Goal: Information Seeking & Learning: Learn about a topic

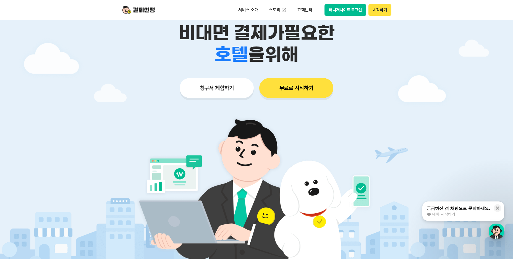
scroll to position [46, 0]
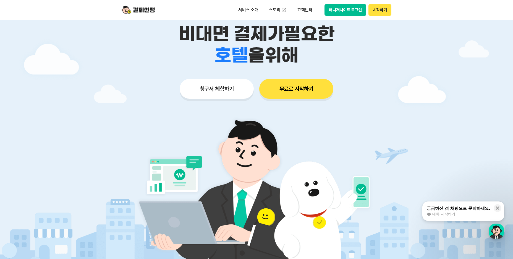
click at [227, 89] on button "청구서 체험하기" at bounding box center [217, 89] width 74 height 20
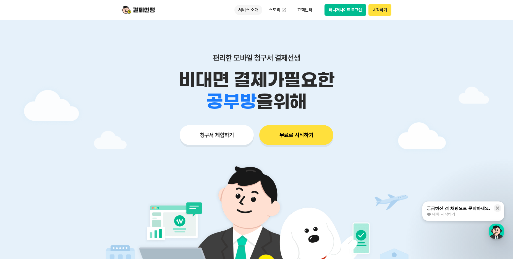
click at [253, 10] on p "서비스 소개" at bounding box center [249, 10] width 28 height 10
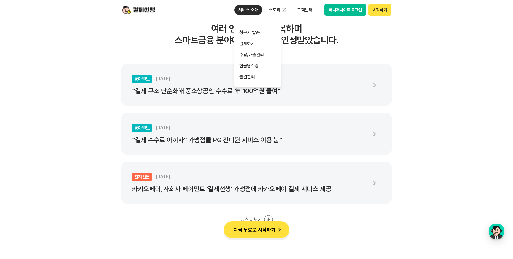
scroll to position [968, 0]
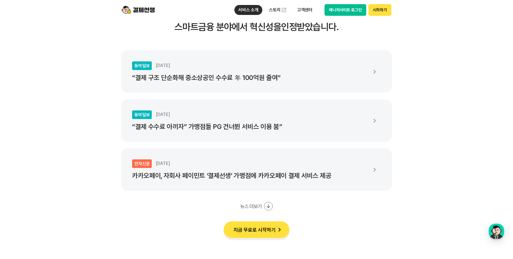
click at [268, 232] on button "지금 무료로 시작하기" at bounding box center [257, 229] width 66 height 17
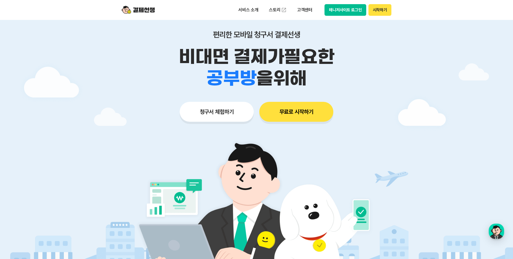
scroll to position [0, 0]
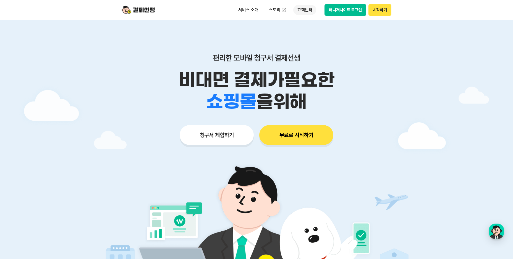
click at [310, 10] on p "고객센터" at bounding box center [305, 10] width 23 height 10
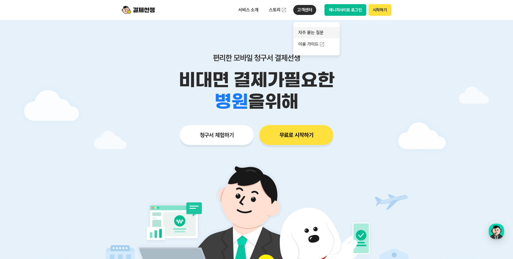
click at [310, 33] on link "자주 묻는 질문" at bounding box center [317, 32] width 46 height 11
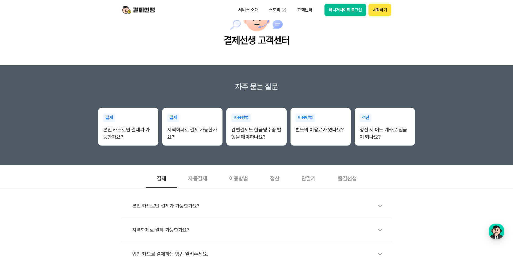
scroll to position [46, 0]
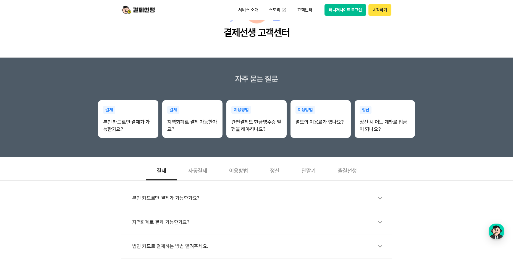
click at [187, 196] on div "본인 카드로만 결제가 가능한가요?" at bounding box center [259, 198] width 255 height 13
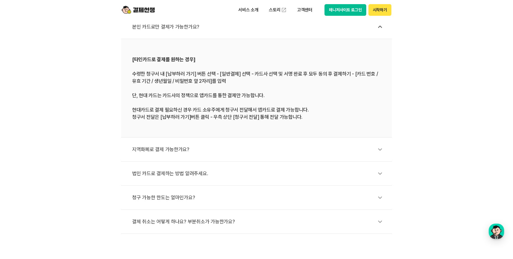
scroll to position [230, 0]
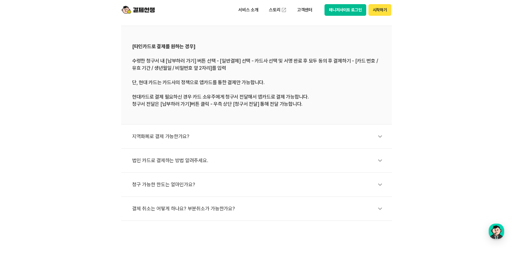
click at [177, 134] on div "지역화폐로 결제 가능한가요?" at bounding box center [259, 136] width 255 height 13
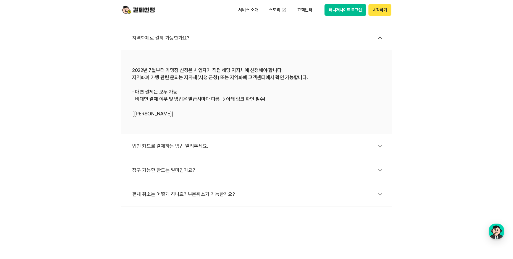
click at [181, 168] on div "청구 가능한 한도는 얼마인가요?" at bounding box center [259, 170] width 255 height 13
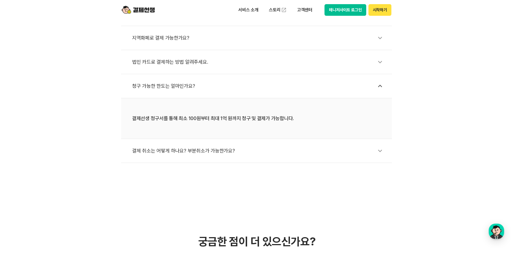
click at [173, 61] on div "법인 카드로 결제하는 방법 알려주세요." at bounding box center [259, 62] width 255 height 13
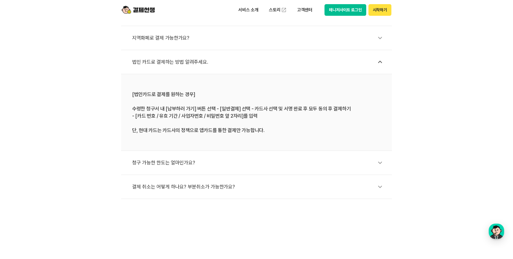
click at [180, 188] on div "결체 취소는 어떻게 하나요? 부분취소가 가능한가요?" at bounding box center [259, 186] width 255 height 13
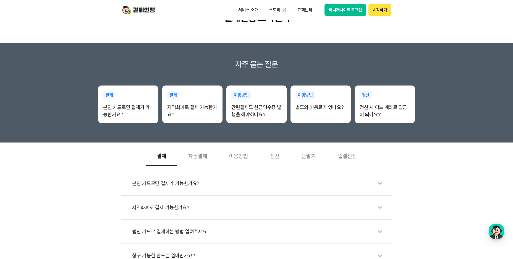
scroll to position [46, 0]
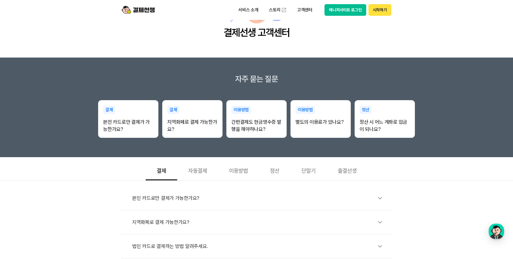
click at [199, 172] on div "자동결제" at bounding box center [197, 170] width 41 height 20
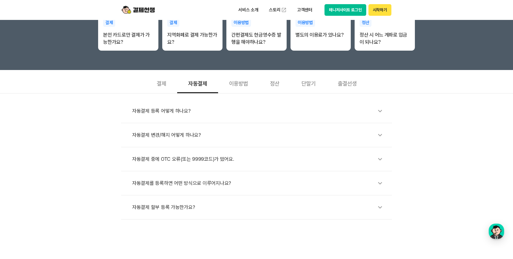
scroll to position [92, 0]
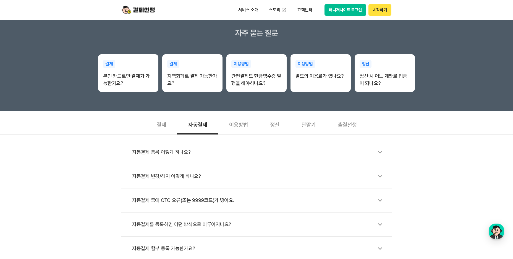
click at [246, 124] on div "이용방법" at bounding box center [238, 124] width 41 height 20
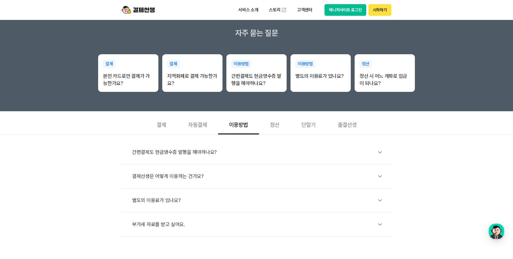
click at [196, 153] on div "간편결제도 현금영수증 발행을 해야하나요?" at bounding box center [259, 152] width 255 height 13
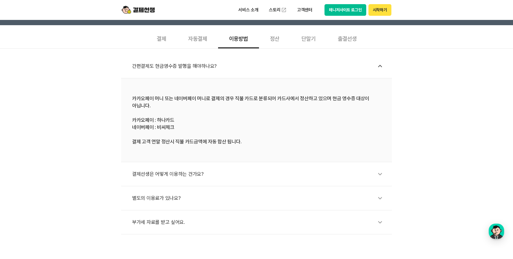
scroll to position [185, 0]
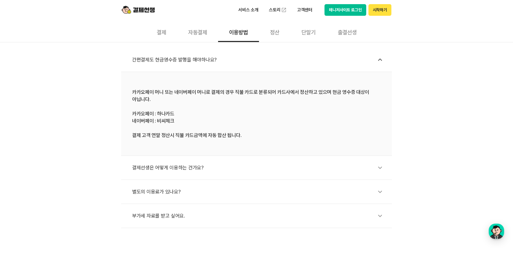
click at [194, 166] on div "결제선생은 어떻게 이용하는 건가요?" at bounding box center [259, 167] width 255 height 13
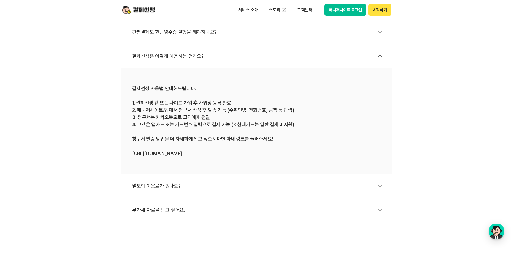
scroll to position [230, 0]
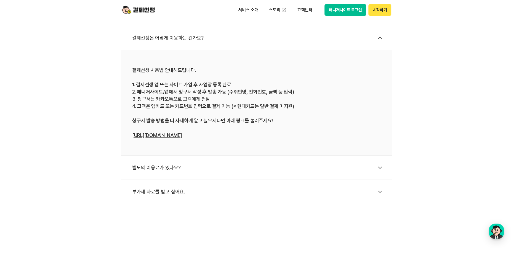
click at [176, 166] on div "별도의 이용료가 있나요?" at bounding box center [259, 167] width 255 height 13
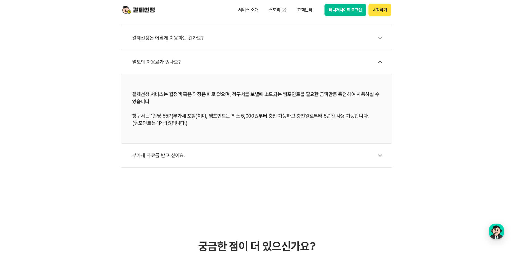
click at [176, 153] on div "부가세 자료를 받고 싶어요." at bounding box center [259, 155] width 255 height 13
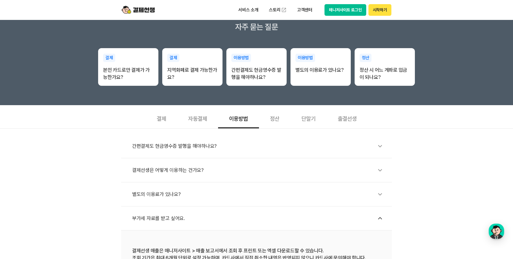
scroll to position [92, 0]
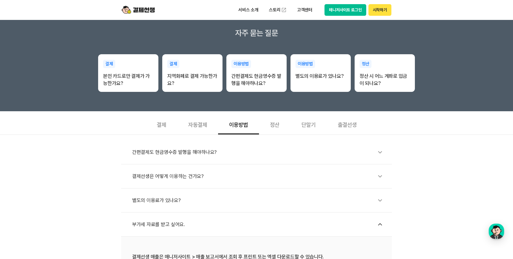
click at [278, 122] on div "정산" at bounding box center [275, 124] width 32 height 20
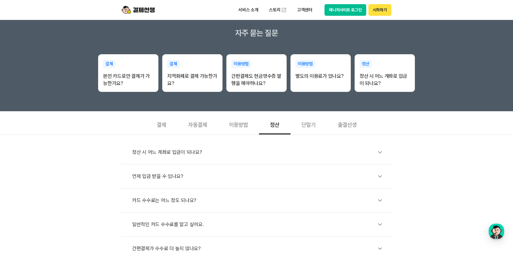
click at [169, 153] on div "정산 시 어느 계좌로 입금이 되나요?" at bounding box center [259, 152] width 255 height 13
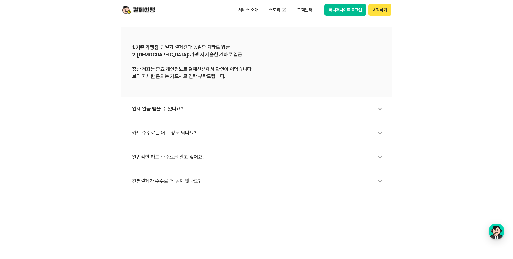
scroll to position [230, 0]
click at [177, 105] on div "언제 입금 받을 수 있나요?" at bounding box center [259, 108] width 255 height 13
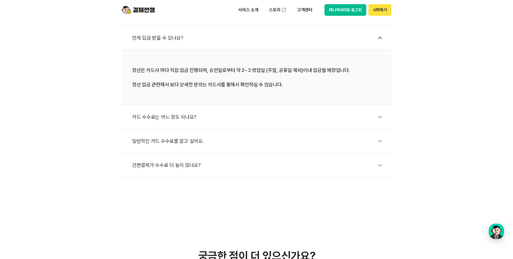
click at [187, 120] on div "카드 수수료는 어느 정도 되나요?" at bounding box center [259, 117] width 255 height 13
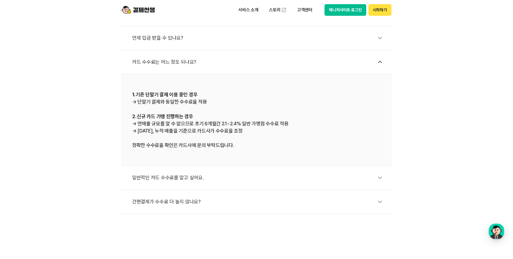
click at [181, 177] on div "일반적인 카드 수수료를 알고 싶어요." at bounding box center [259, 177] width 255 height 13
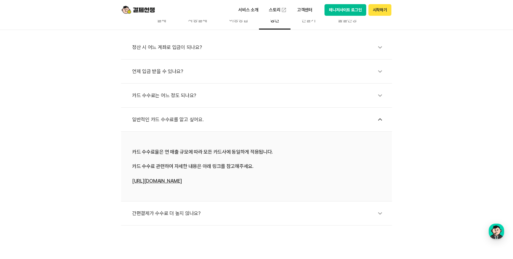
scroll to position [185, 0]
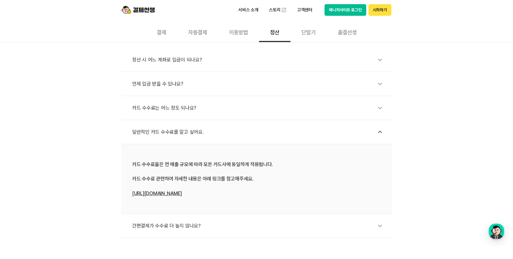
click at [180, 111] on div "카드 수수료는 어느 정도 되나요?" at bounding box center [259, 108] width 255 height 13
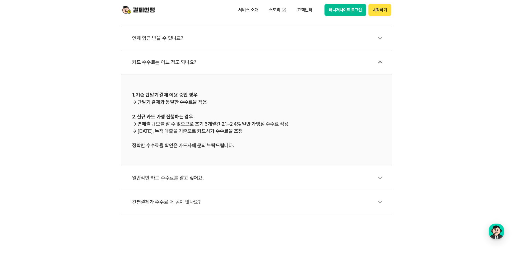
scroll to position [230, 0]
click at [180, 195] on li "간편결제가 수수료 더 높지 않나요?" at bounding box center [256, 202] width 271 height 24
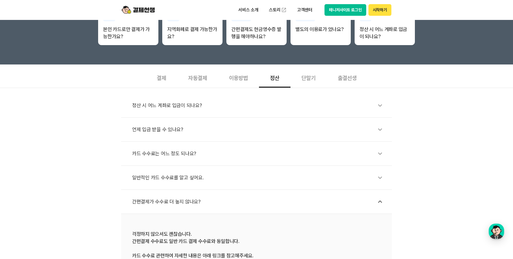
scroll to position [138, 0]
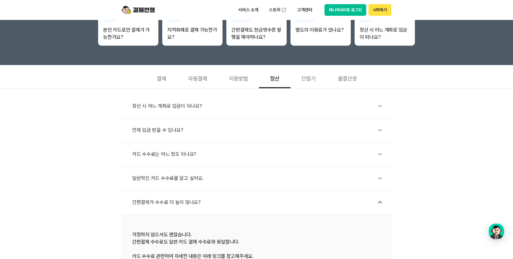
click at [310, 76] on div "단말기" at bounding box center [309, 78] width 36 height 20
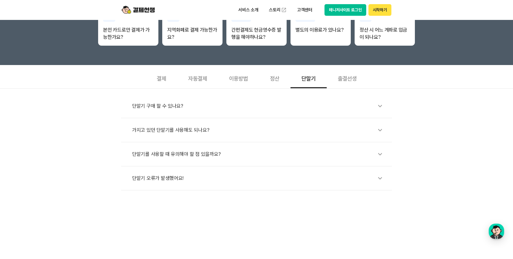
click at [159, 106] on div "단말기 구매 할 수 있나요?" at bounding box center [259, 106] width 255 height 13
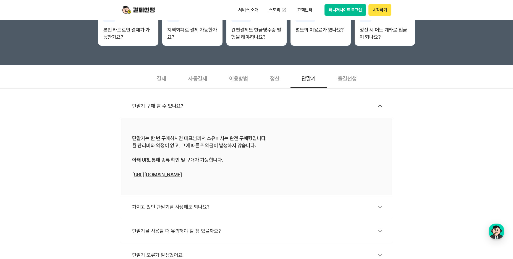
click at [180, 207] on div "가지고 있던 단말기를 사용해도 되나요?" at bounding box center [259, 207] width 255 height 13
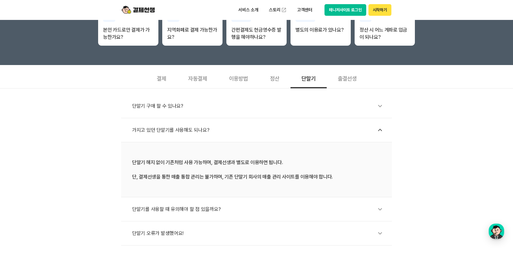
click at [177, 206] on div "단말기를 사용할 때 유의해야 할 점 있을까요?" at bounding box center [259, 209] width 255 height 13
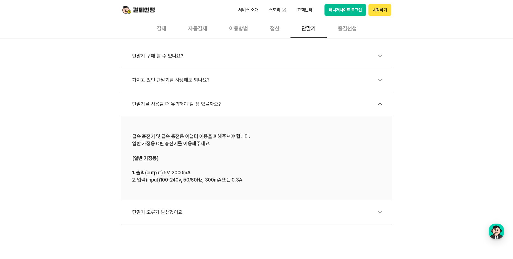
scroll to position [230, 0]
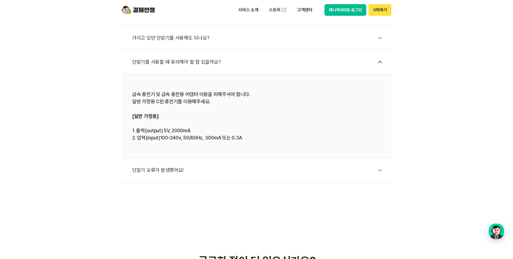
click at [170, 171] on div "단말기 오류가 발생했어요!" at bounding box center [259, 170] width 255 height 13
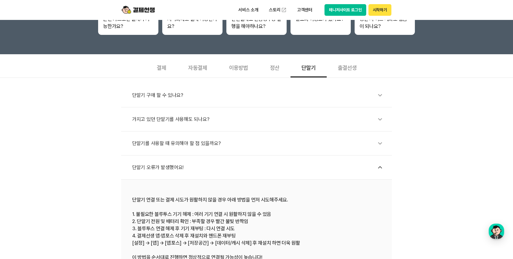
scroll to position [92, 0]
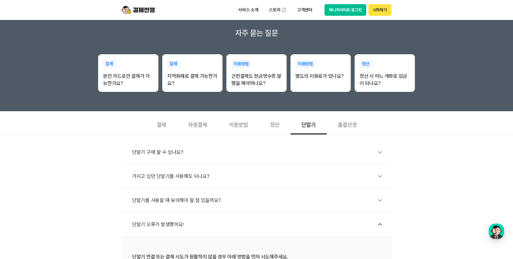
click at [344, 127] on div "출결선생" at bounding box center [347, 124] width 41 height 20
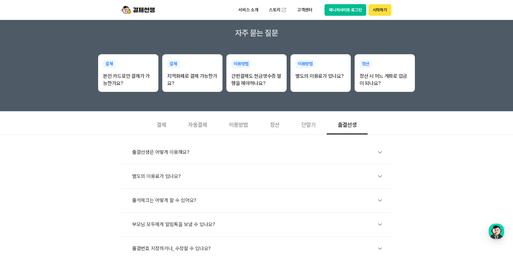
click at [171, 149] on div "출결선생은 어떻게 이용해요?" at bounding box center [259, 152] width 255 height 13
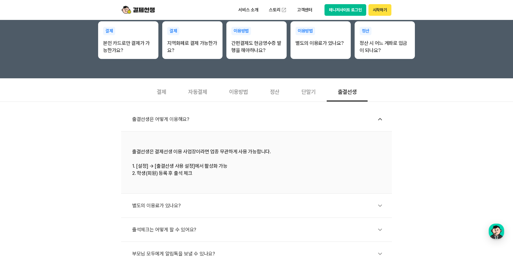
scroll to position [138, 0]
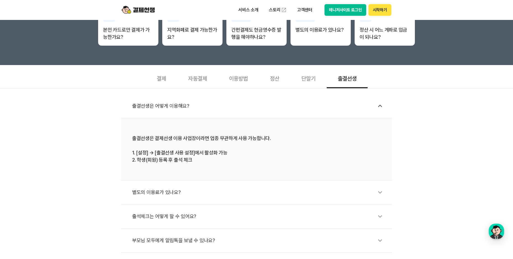
click at [168, 191] on div "별도의 이용료가 있나요?" at bounding box center [259, 192] width 255 height 13
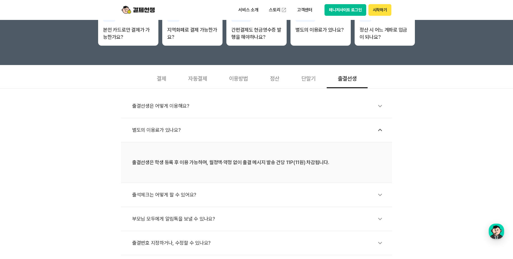
click at [189, 194] on div "출석체크는 어떻게 할 수 있어요?" at bounding box center [259, 194] width 255 height 13
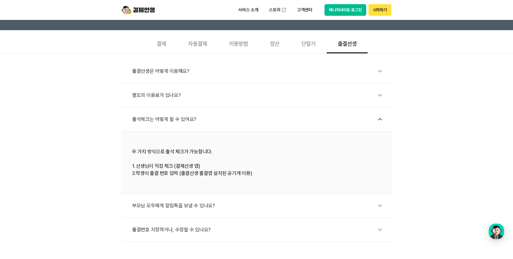
scroll to position [185, 0]
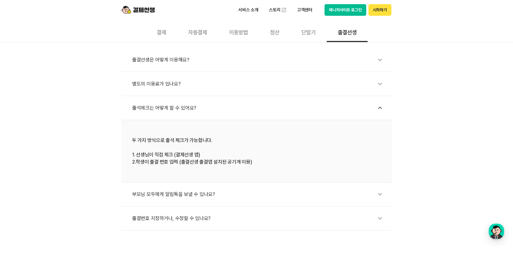
click at [202, 193] on div "부모님 모두에게 알림톡을 보낼 수 있나요?" at bounding box center [259, 194] width 255 height 13
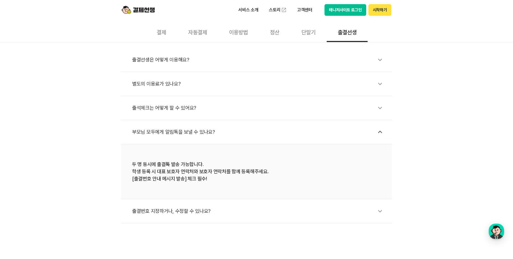
click at [180, 210] on div "출결번호 지정하거나, 수정할 수 있나요?" at bounding box center [259, 211] width 255 height 13
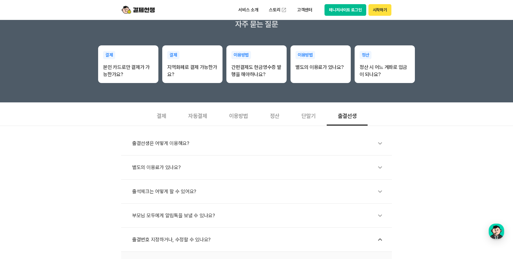
scroll to position [46, 0]
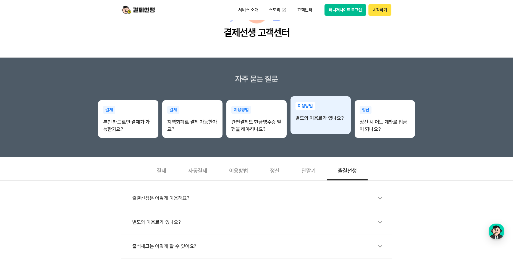
click at [304, 118] on p "별도의 이용료가 있나요?" at bounding box center [321, 118] width 50 height 7
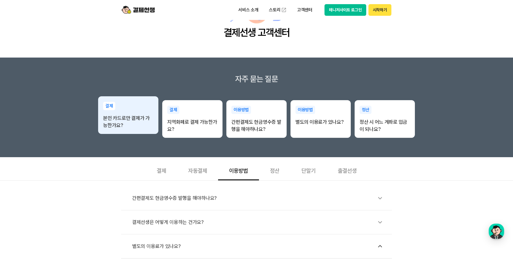
click at [130, 117] on p "본인 카드로만 결제가 가능한가요?" at bounding box center [128, 122] width 50 height 14
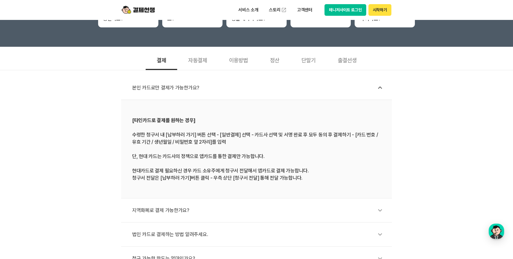
scroll to position [185, 0]
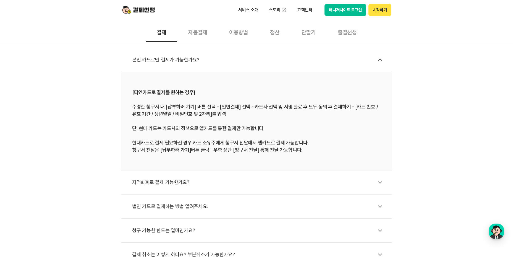
click at [342, 13] on button "매니저사이트 로그인" at bounding box center [346, 10] width 42 height 12
click at [344, 8] on button "매니저사이트 로그인" at bounding box center [346, 10] width 42 height 12
